Goal: Transaction & Acquisition: Purchase product/service

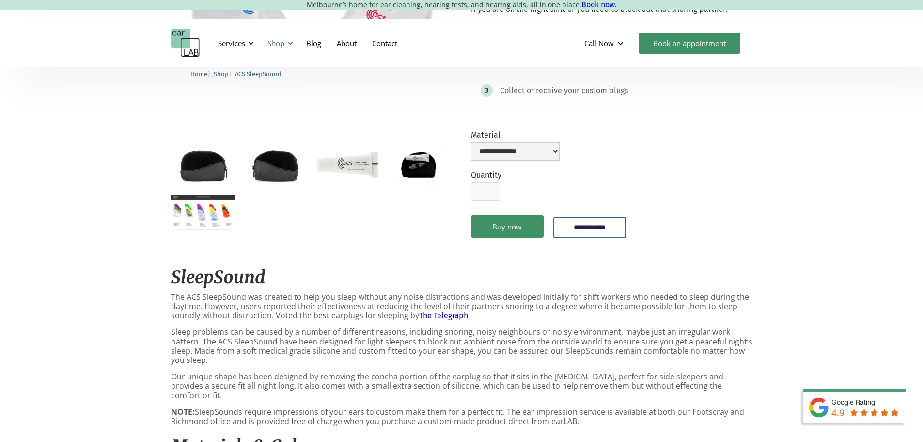
click at [280, 45] on div "Shop" at bounding box center [276, 43] width 17 height 10
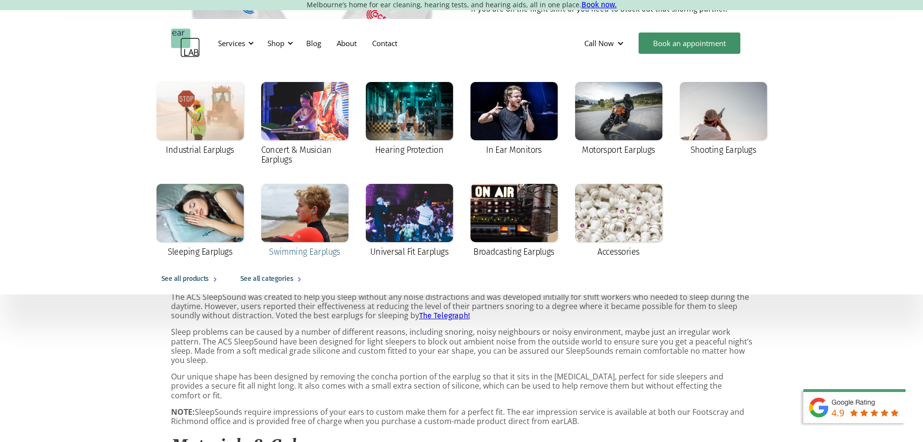
click at [316, 196] on div at bounding box center [304, 213] width 87 height 58
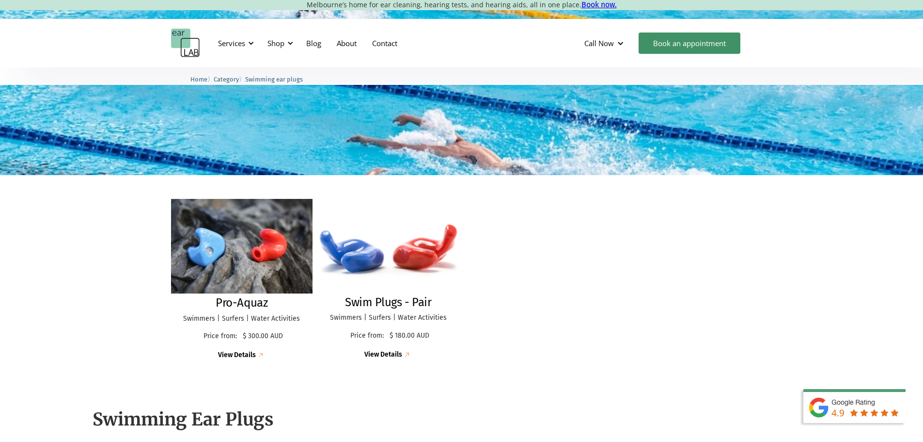
scroll to position [145, 0]
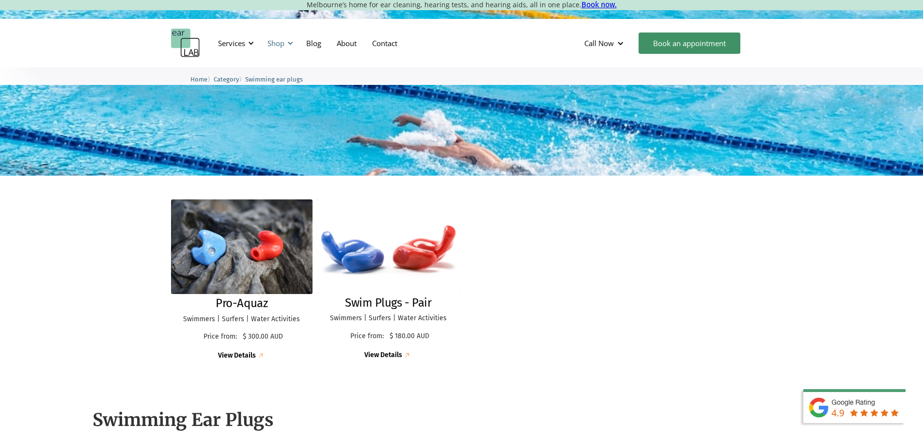
click at [280, 42] on div "Shop" at bounding box center [276, 43] width 17 height 10
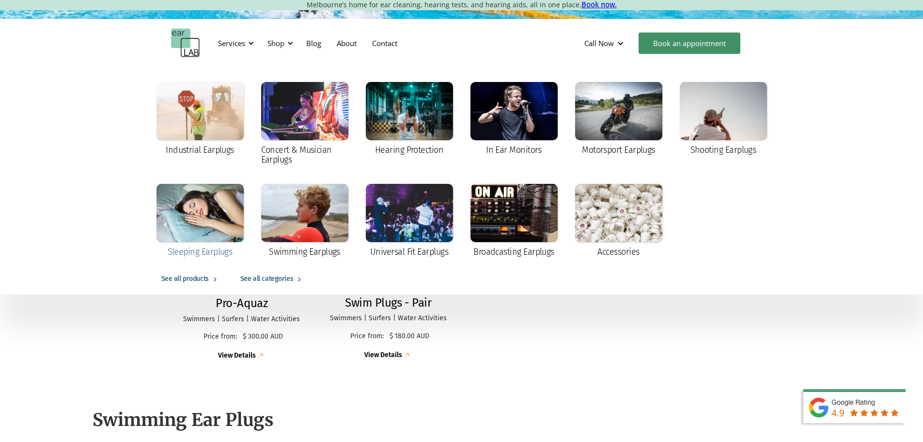
click at [200, 209] on div at bounding box center [200, 213] width 87 height 58
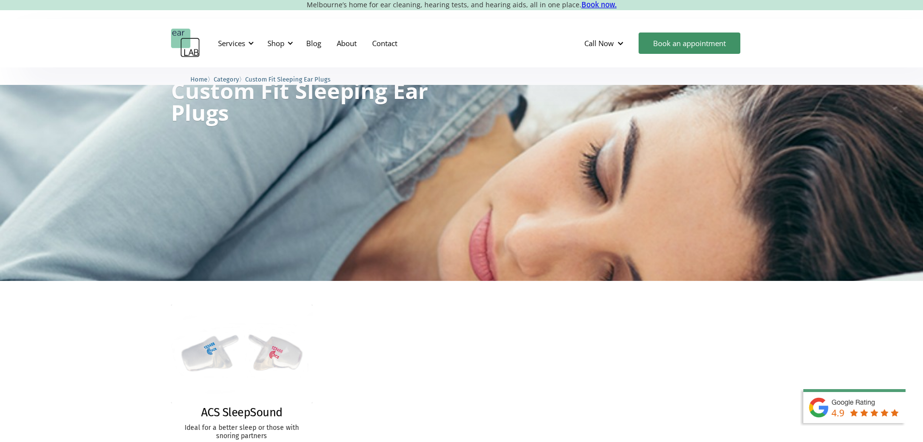
scroll to position [97, 0]
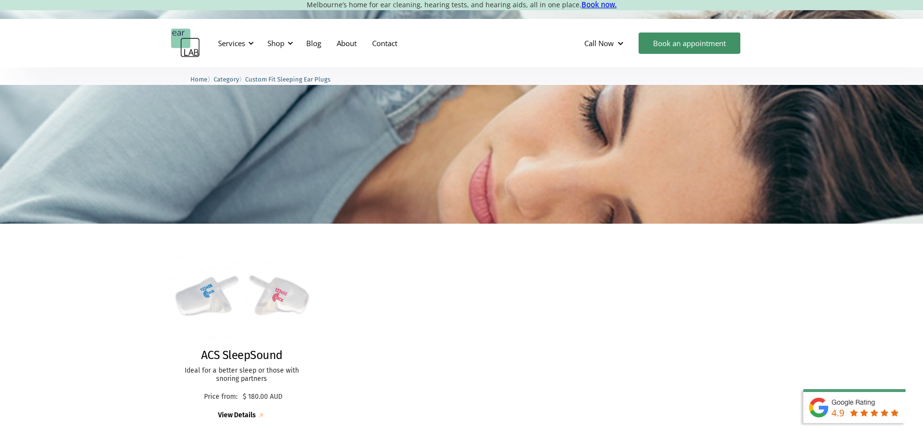
click at [257, 344] on img at bounding box center [242, 296] width 156 height 108
